Goal: Task Accomplishment & Management: Complete application form

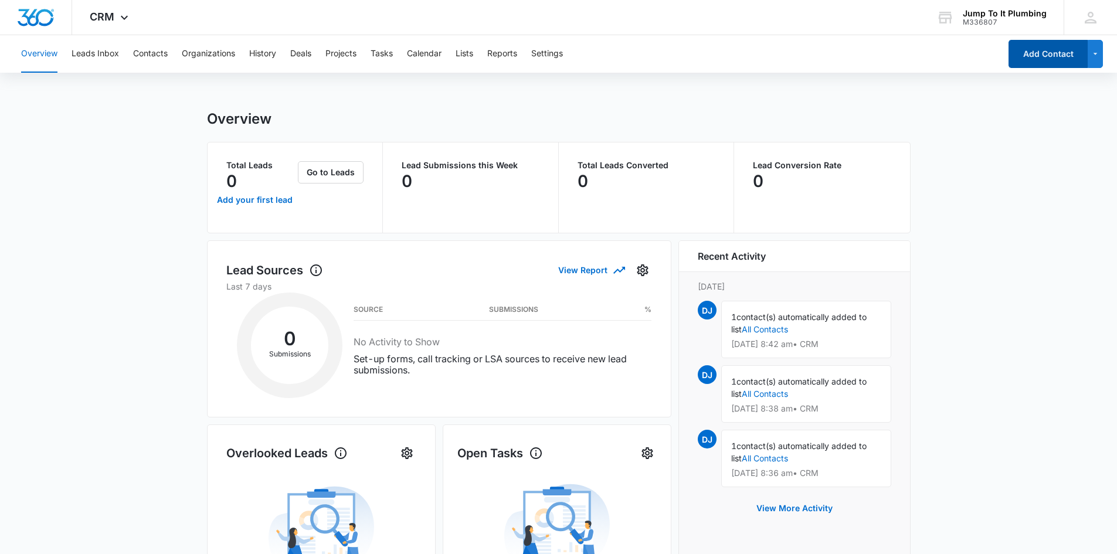
click at [1025, 50] on button "Add Contact" at bounding box center [1047, 54] width 79 height 28
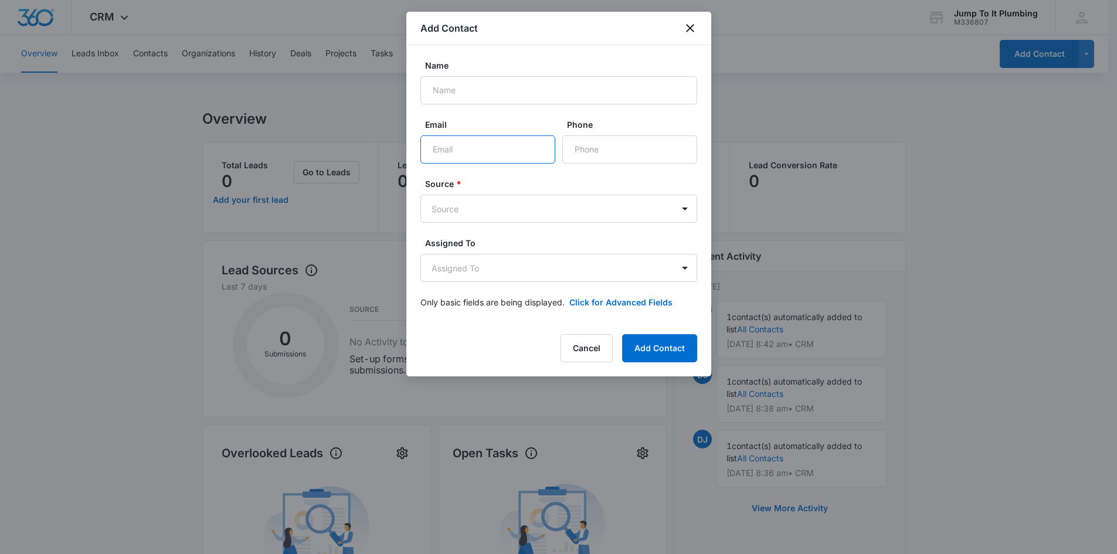
paste input "[EMAIL_ADDRESS][DOMAIN_NAME]"
type input "[EMAIL_ADDRESS][DOMAIN_NAME]"
click at [458, 93] on input "Name" at bounding box center [558, 90] width 277 height 28
click at [503, 85] on input "Name" at bounding box center [558, 90] width 277 height 28
paste input "[PERSON_NAME]"
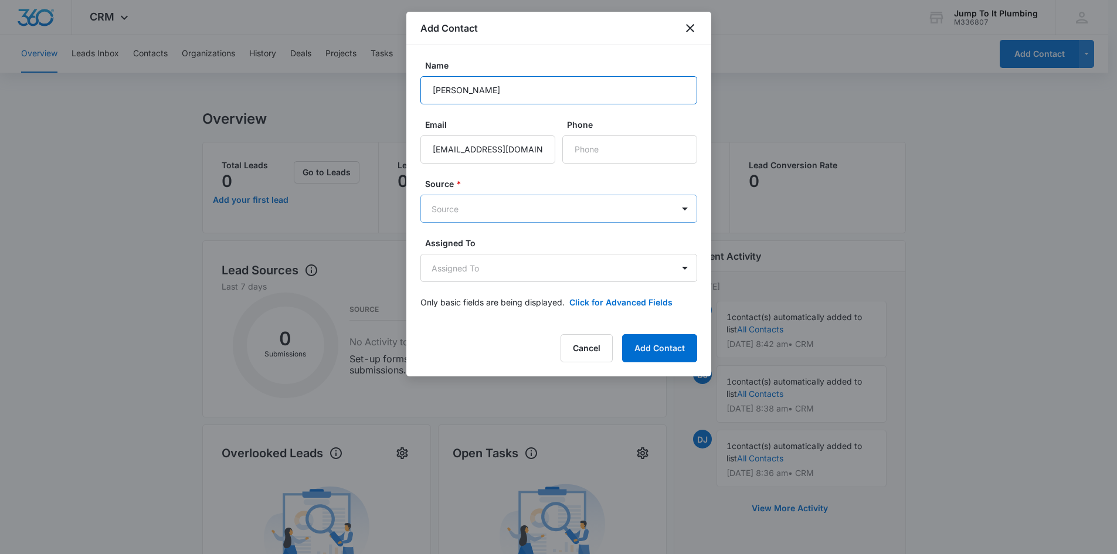
type input "[PERSON_NAME]"
click at [509, 205] on body "CRM Apps Reputation Forms CRM Email Social Content Ads Intelligence Files Brand…" at bounding box center [558, 468] width 1117 height 936
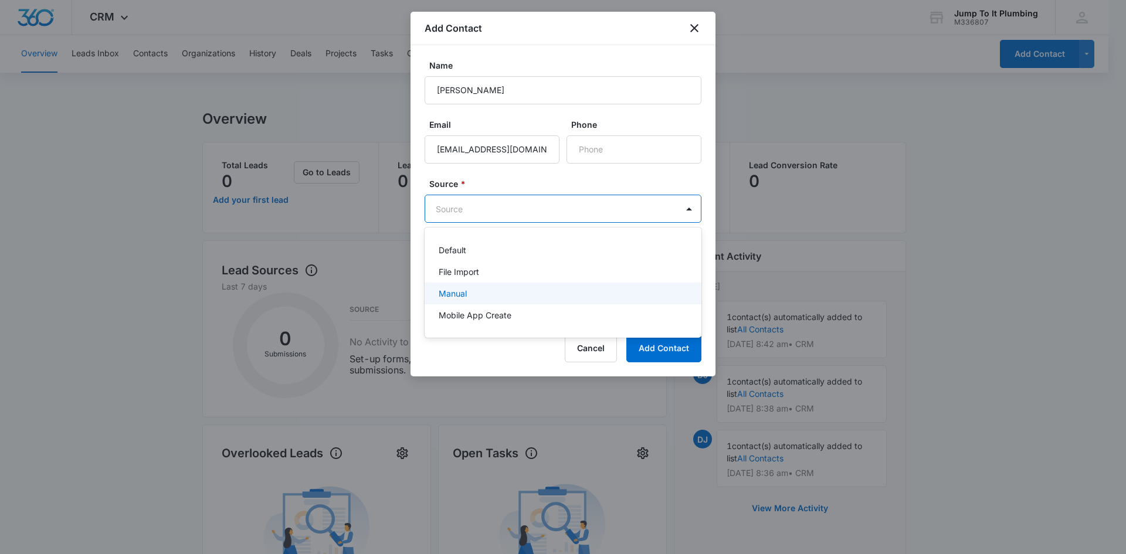
click at [492, 284] on div "Manual" at bounding box center [562, 294] width 277 height 22
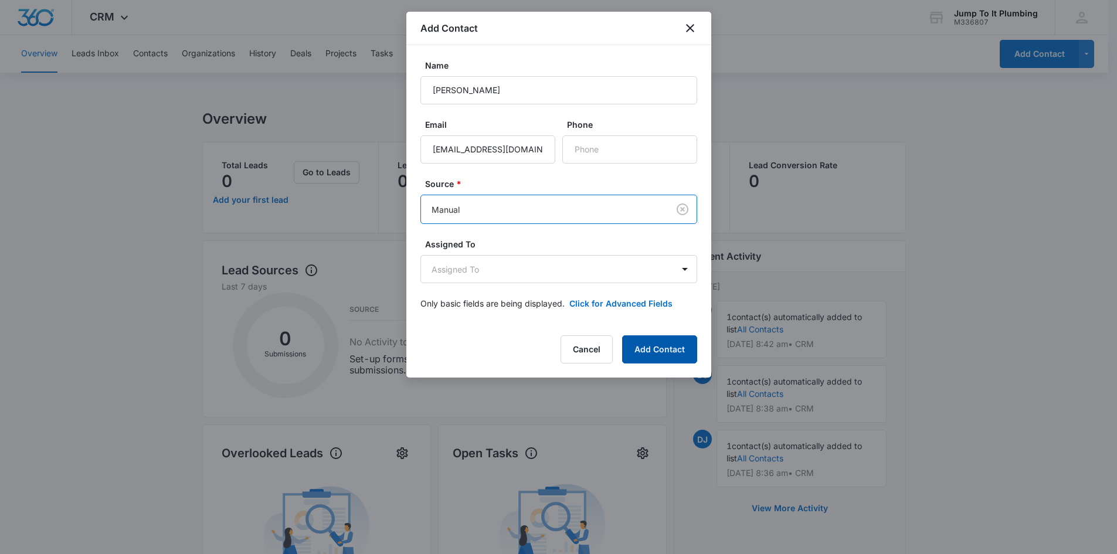
click at [664, 354] on button "Add Contact" at bounding box center [659, 349] width 75 height 28
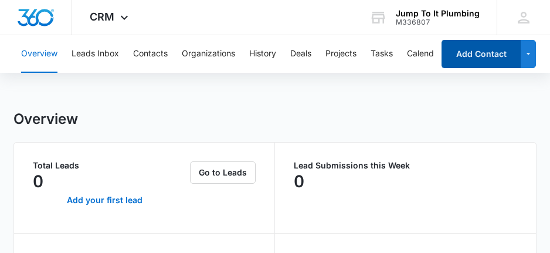
click at [462, 56] on button "Add Contact" at bounding box center [480, 54] width 79 height 28
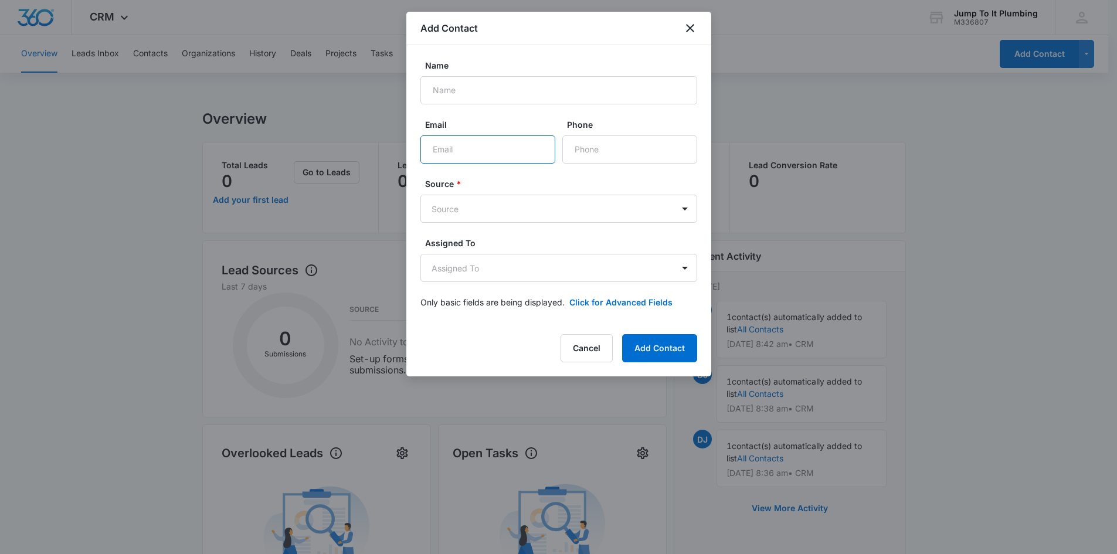
paste input "[EMAIL_ADDRESS][DOMAIN_NAME]"
type input "[EMAIL_ADDRESS][DOMAIN_NAME]"
click at [487, 206] on body "CRM Apps Reputation Forms CRM Email Social Content Ads Intelligence Files Brand…" at bounding box center [558, 468] width 1117 height 936
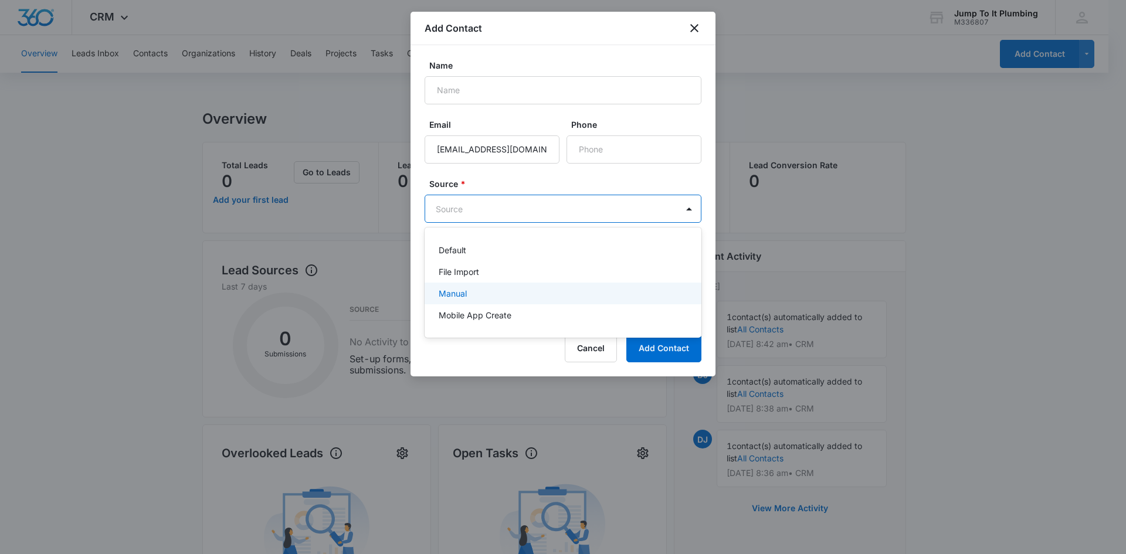
click at [479, 287] on div "Manual" at bounding box center [562, 294] width 277 height 22
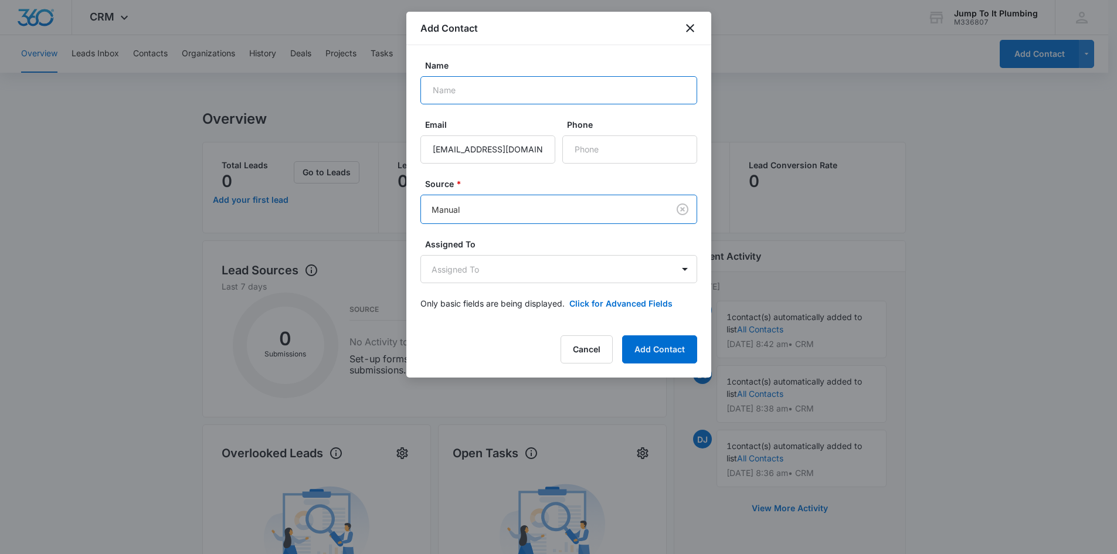
click at [485, 85] on input "Name" at bounding box center [558, 90] width 277 height 28
type input "[PERSON_NAME]"
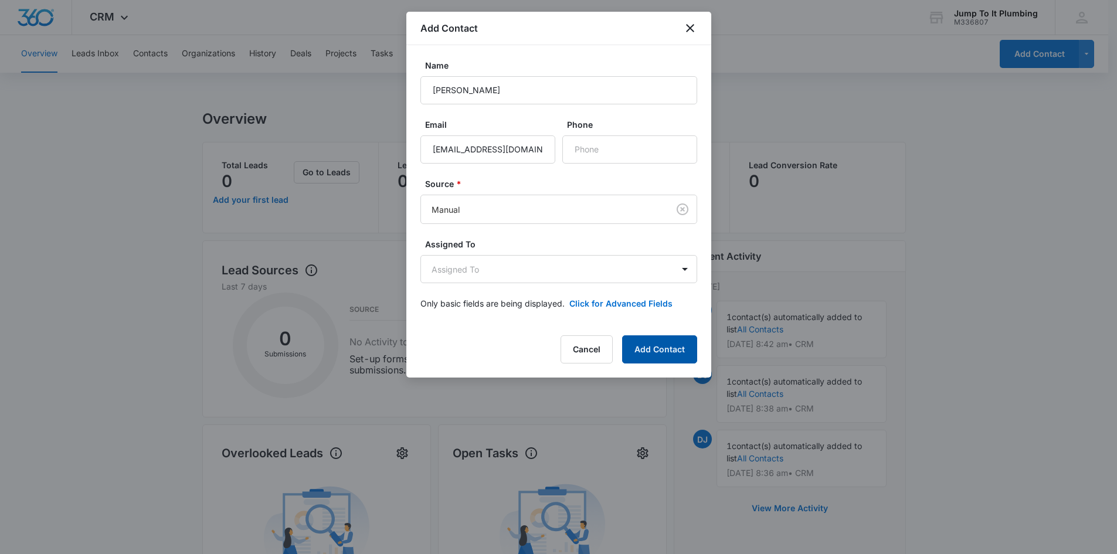
click at [655, 348] on button "Add Contact" at bounding box center [659, 349] width 75 height 28
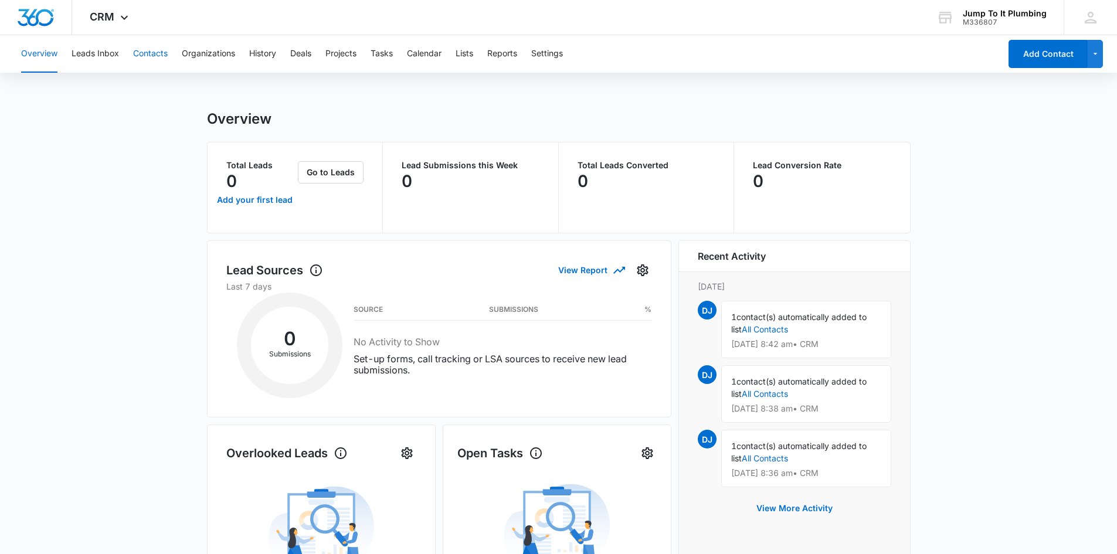
click at [152, 49] on button "Contacts" at bounding box center [150, 54] width 35 height 38
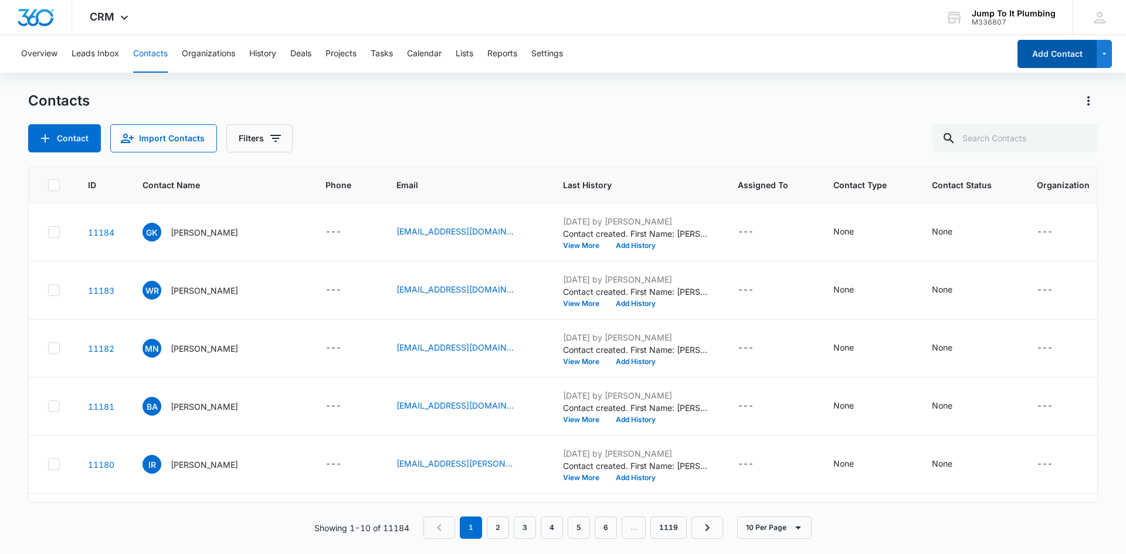
click at [1024, 54] on button "Add Contact" at bounding box center [1056, 54] width 79 height 28
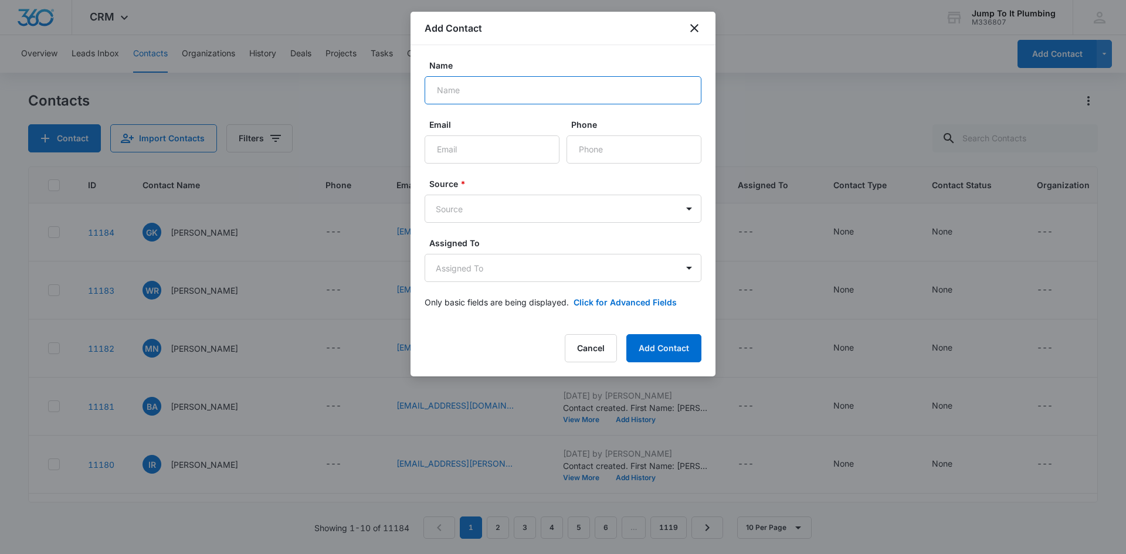
click at [481, 83] on input "Name" at bounding box center [562, 90] width 277 height 28
paste input "[PERSON_NAME]"
type input "[PERSON_NAME]"
click at [473, 140] on input "Email" at bounding box center [491, 149] width 135 height 28
click at [486, 158] on input "Email" at bounding box center [491, 149] width 135 height 28
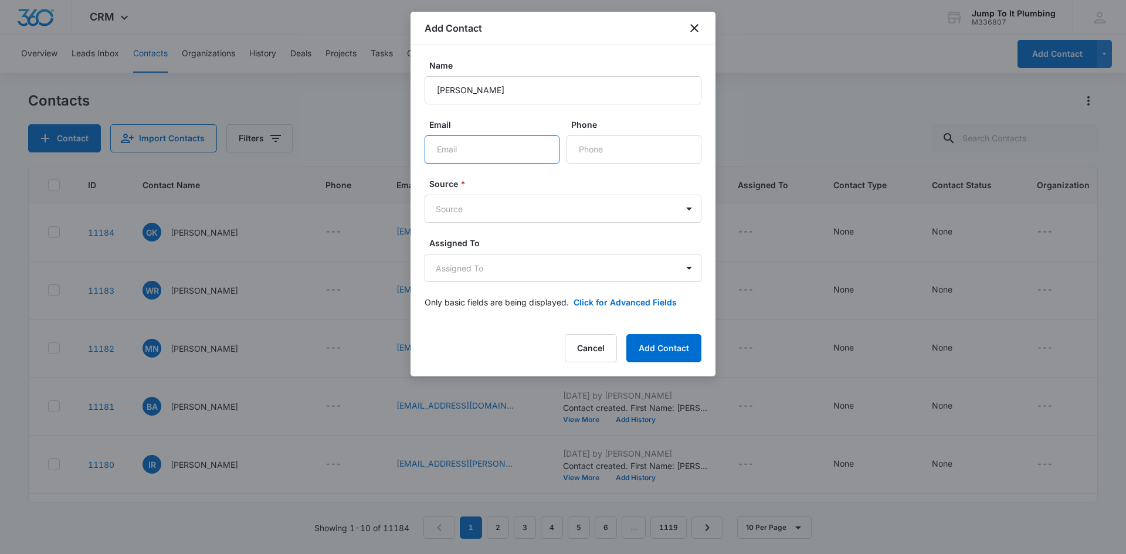
paste input "[EMAIL_ADDRESS][DOMAIN_NAME]"
type input "[EMAIL_ADDRESS][DOMAIN_NAME]"
click at [491, 209] on body "CRM Apps Reputation Forms CRM Email Social Content Ads Intelligence Files Brand…" at bounding box center [563, 277] width 1126 height 554
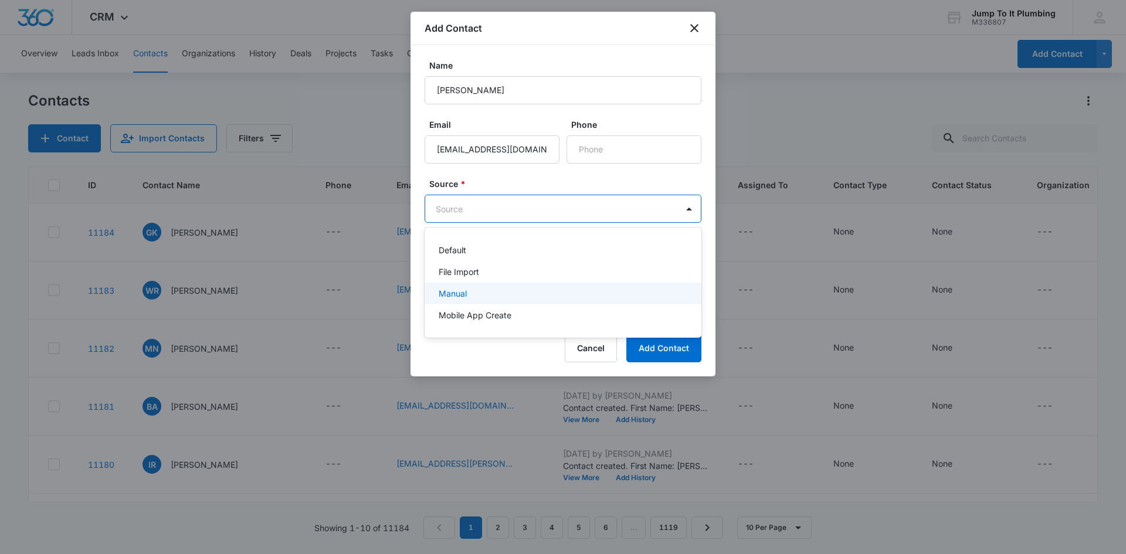
click at [487, 291] on div "Manual" at bounding box center [562, 293] width 246 height 12
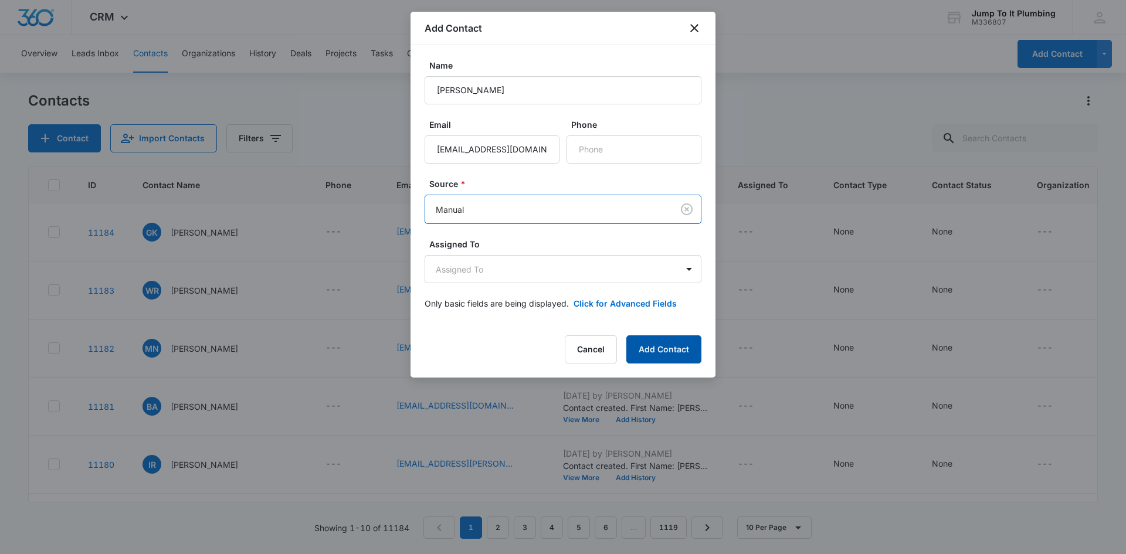
click at [661, 355] on button "Add Contact" at bounding box center [663, 349] width 75 height 28
